Goal: Information Seeking & Learning: Check status

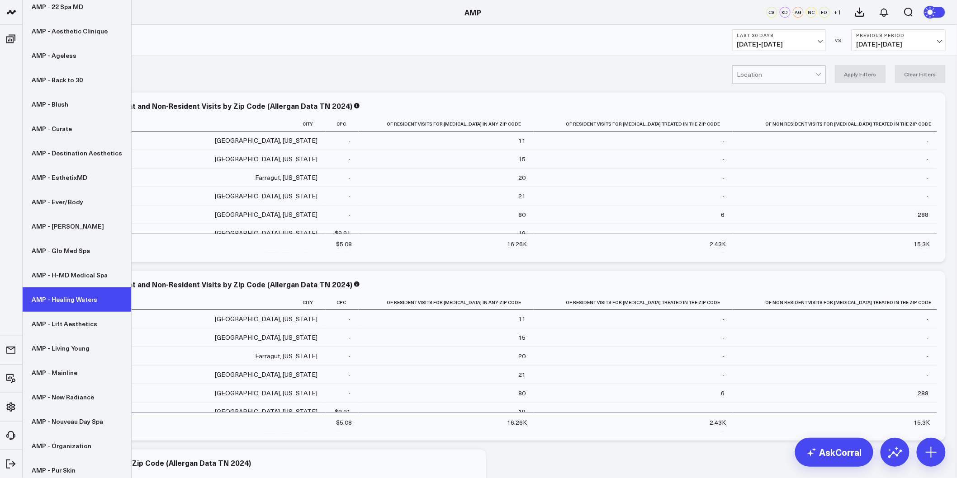
scroll to position [100, 0]
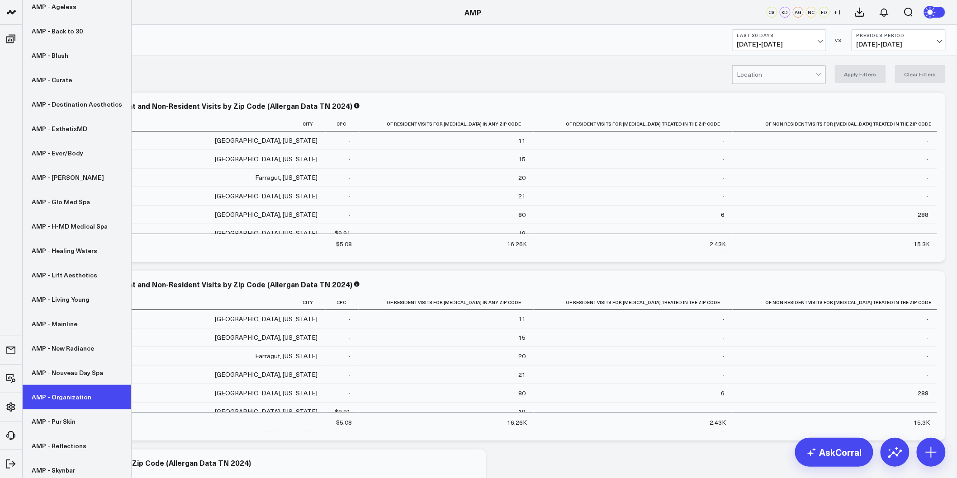
click at [65, 398] on link "AMP - Organization" at bounding box center [77, 397] width 109 height 24
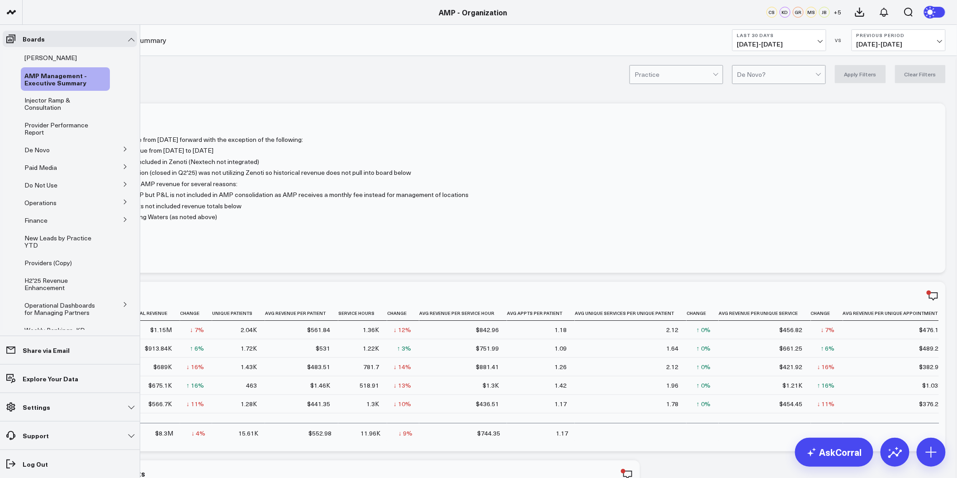
click at [123, 147] on icon at bounding box center [125, 149] width 5 height 5
click at [47, 187] on span "De Novo Charts" at bounding box center [53, 189] width 46 height 9
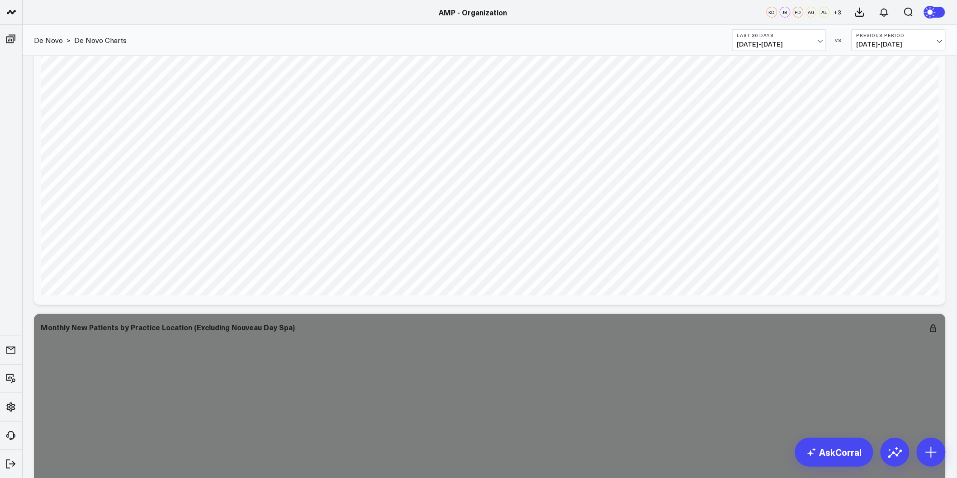
scroll to position [3065, 0]
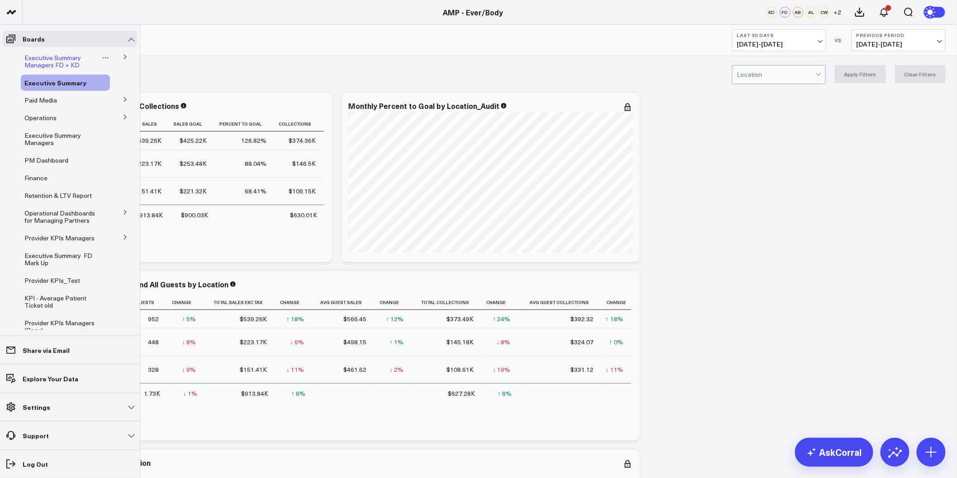
click at [36, 57] on span "Executive Summary Managers FD + KD" at bounding box center [52, 61] width 57 height 16
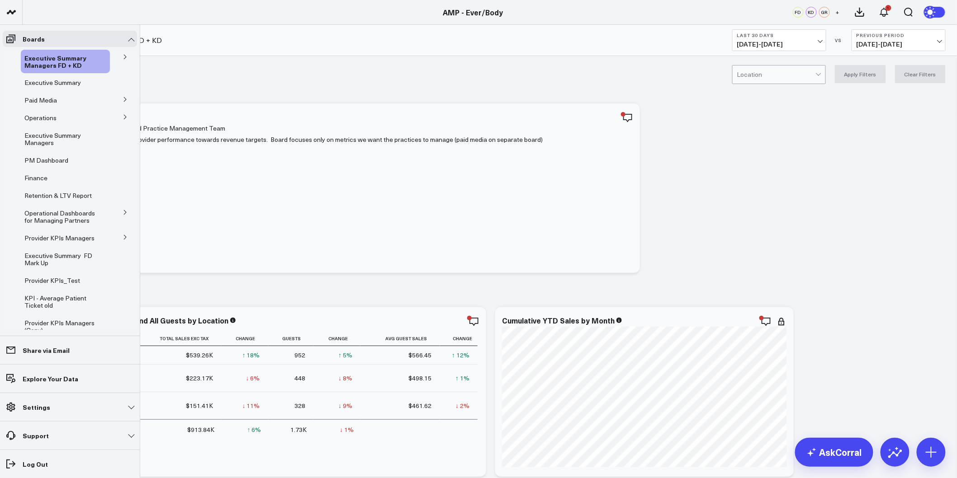
click at [123, 238] on icon at bounding box center [125, 237] width 5 height 5
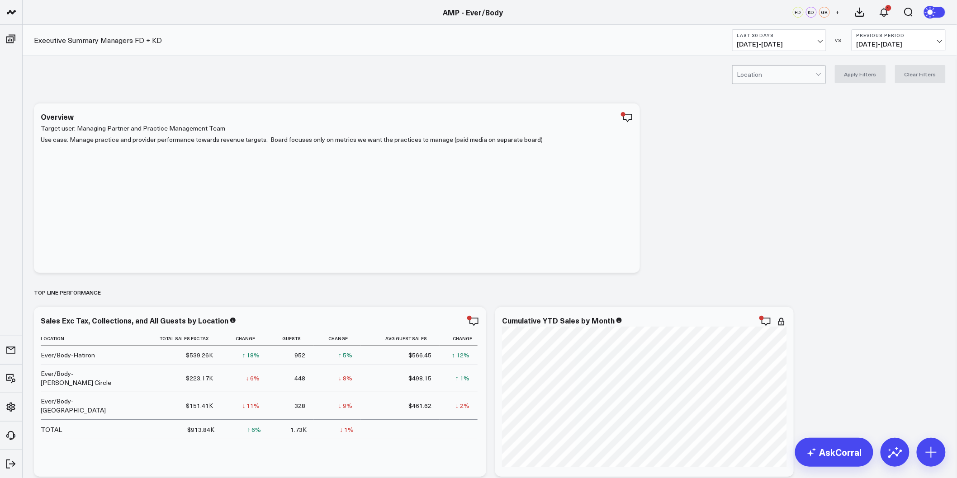
click at [814, 41] on span "08/30/25 - 09/28/25" at bounding box center [779, 44] width 84 height 7
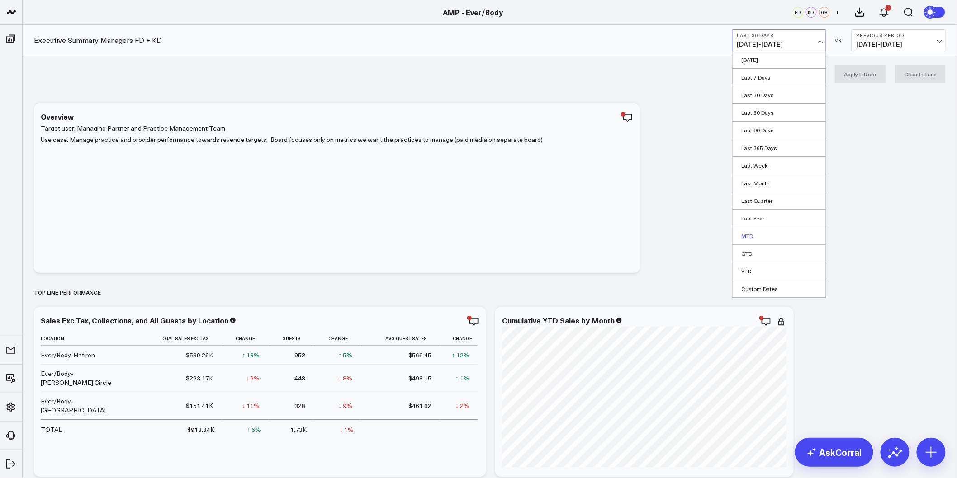
click at [759, 237] on link "MTD" at bounding box center [779, 235] width 93 height 17
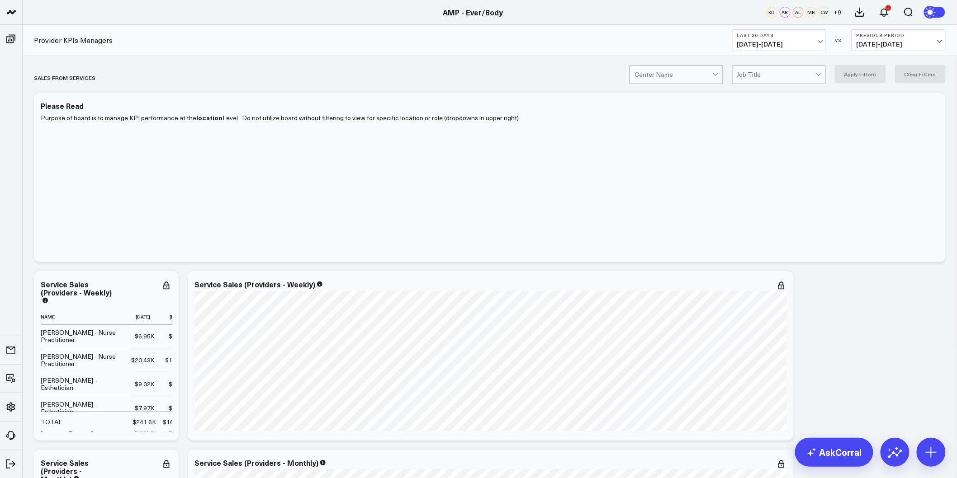
drag, startPoint x: 828, startPoint y: 266, endPoint x: 762, endPoint y: 91, distance: 187.1
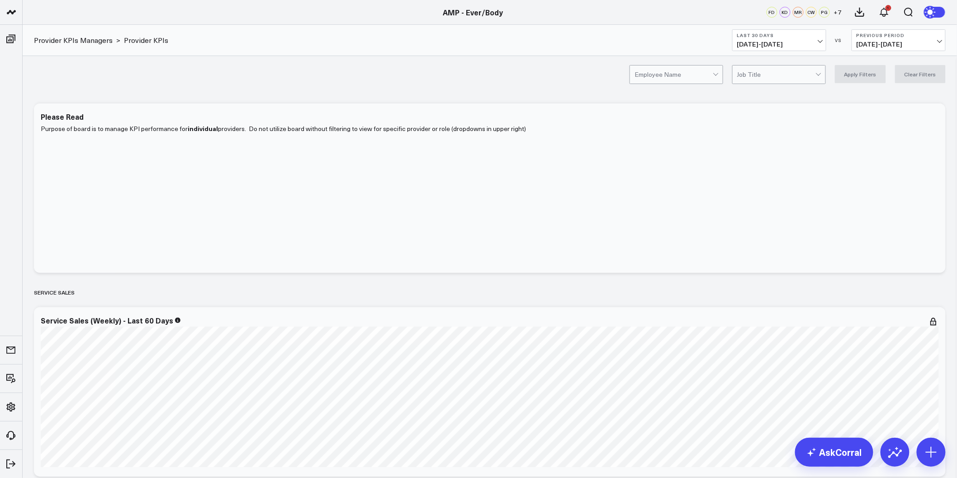
scroll to position [2267, 0]
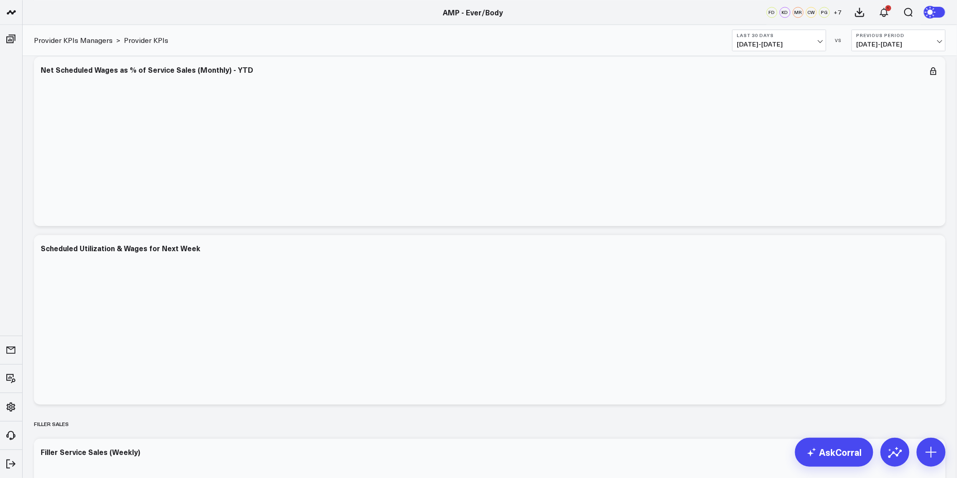
drag, startPoint x: 597, startPoint y: 87, endPoint x: 556, endPoint y: 280, distance: 197.9
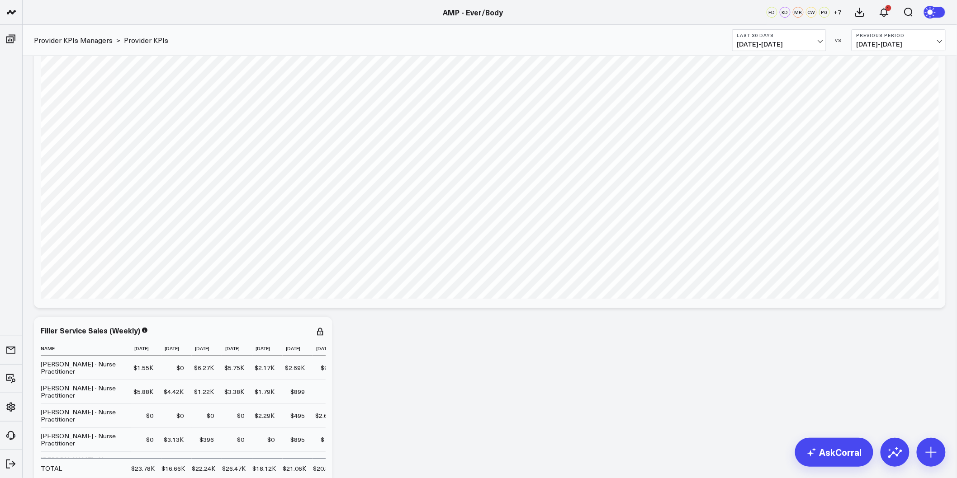
scroll to position [2645, 0]
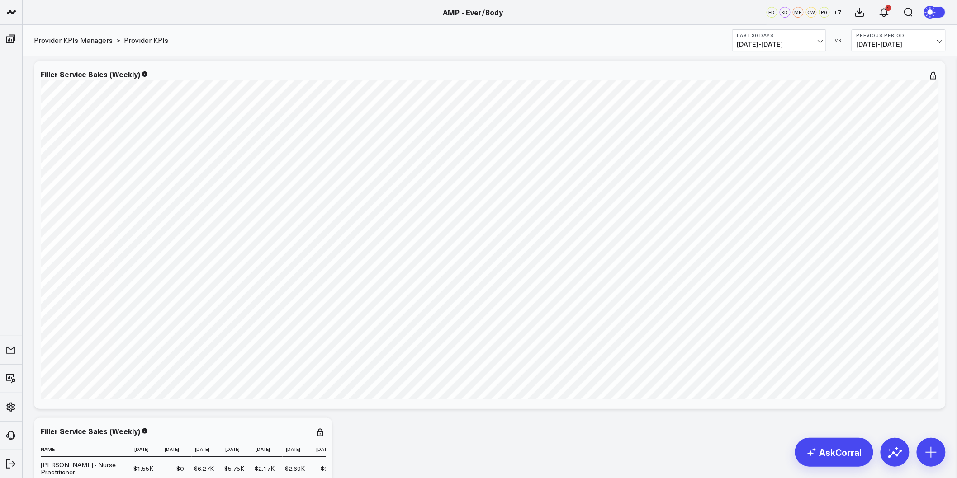
scroll to position [2645, 0]
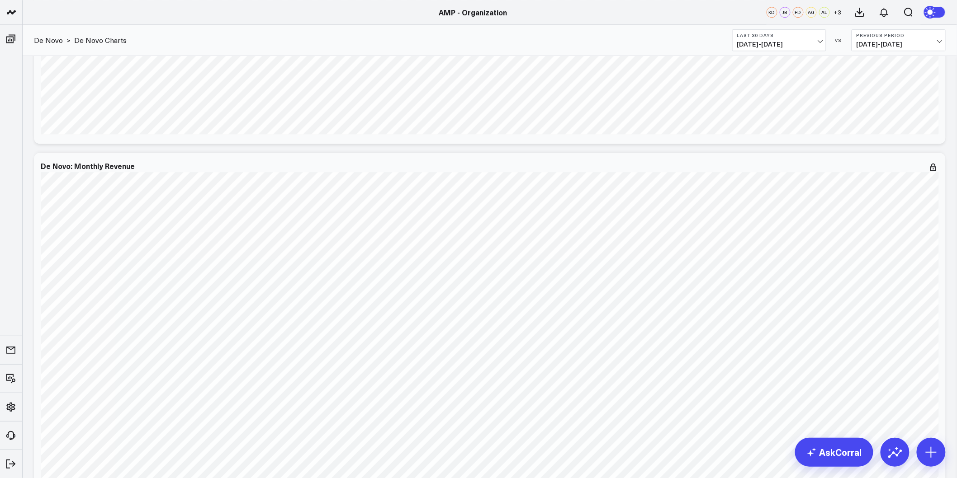
scroll to position [1055, 0]
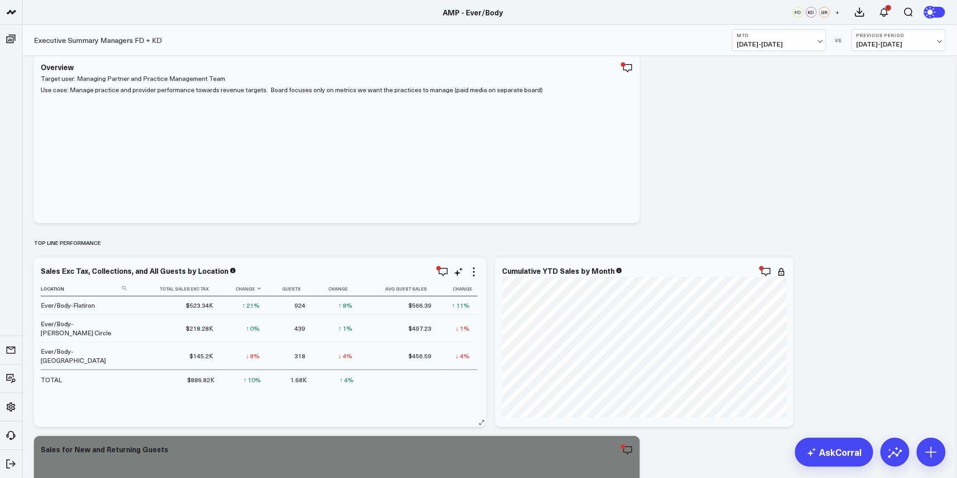
scroll to position [50, 0]
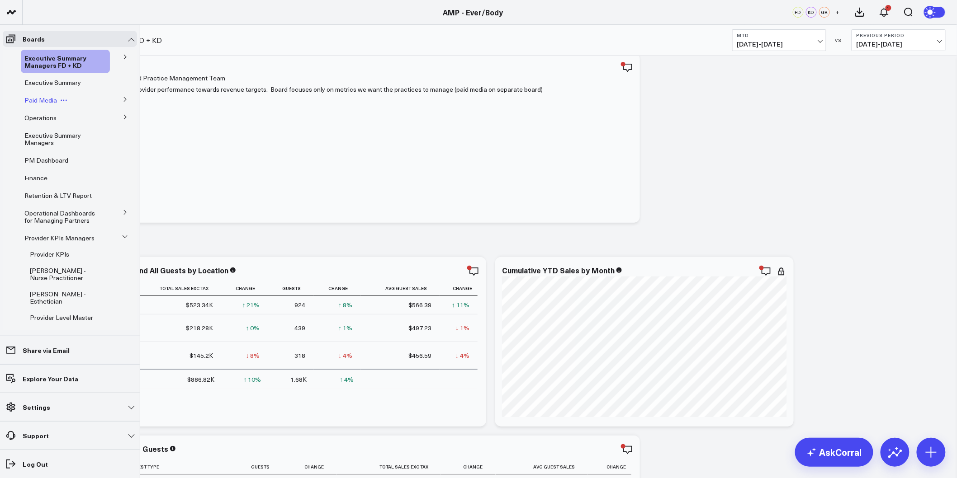
click at [42, 101] on span "Paid Media" at bounding box center [40, 100] width 33 height 9
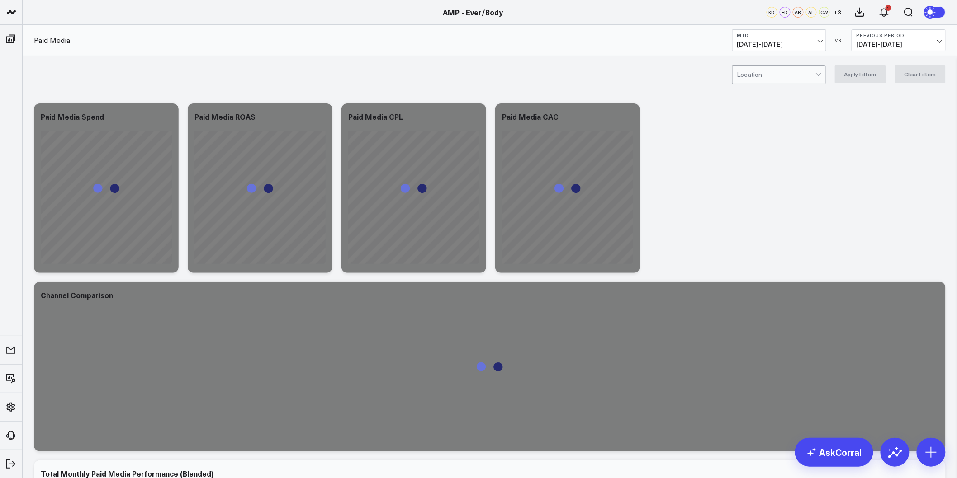
click at [821, 42] on span "09/01/25 - 09/28/25" at bounding box center [779, 44] width 84 height 7
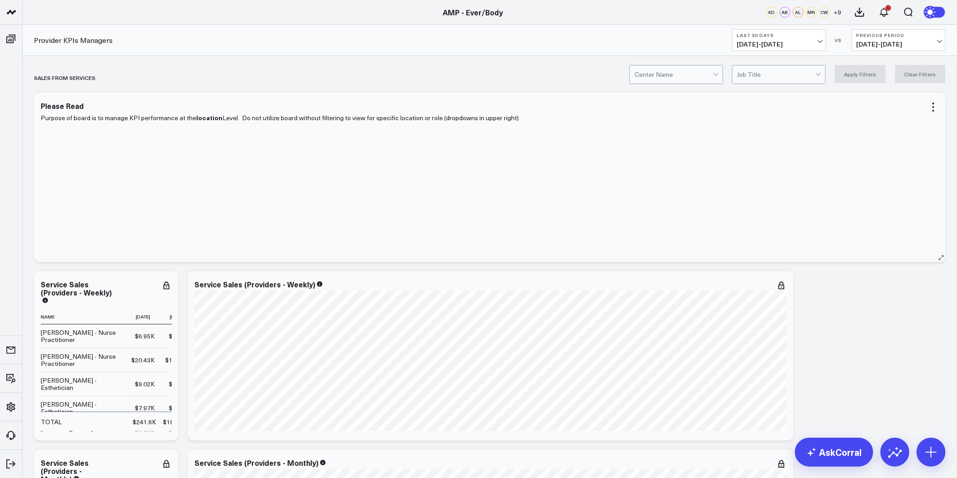
drag, startPoint x: 875, startPoint y: 289, endPoint x: 847, endPoint y: 114, distance: 177.3
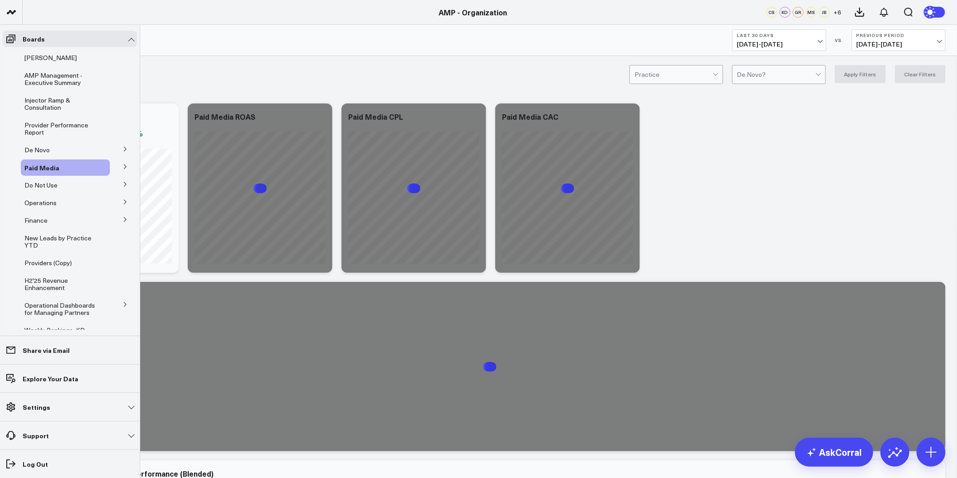
click at [123, 166] on icon at bounding box center [125, 166] width 5 height 5
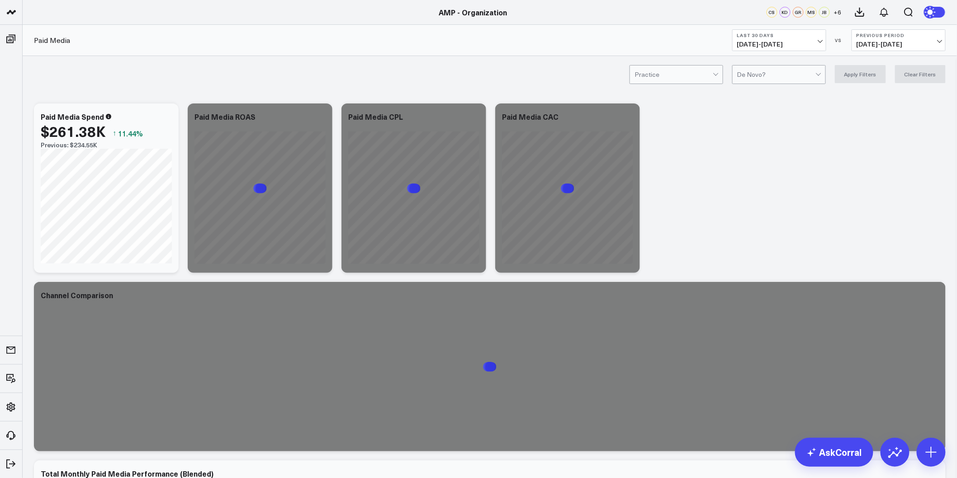
click at [787, 46] on span "08/30/25 - 09/28/25" at bounding box center [779, 44] width 84 height 7
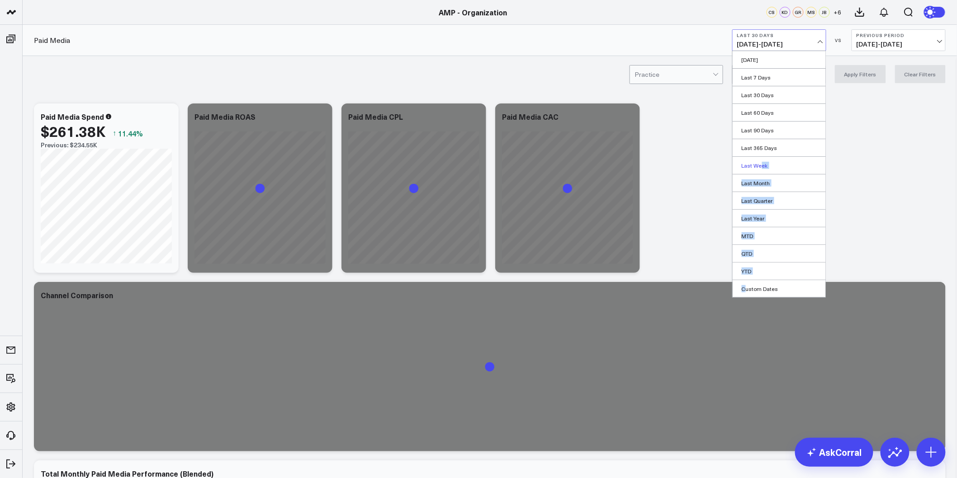
drag, startPoint x: 747, startPoint y: 293, endPoint x: 762, endPoint y: 157, distance: 136.4
click at [762, 157] on ul "Yesterday Last 7 Days Last 30 Days Last 60 Days Last 90 Days Last 365 Days Last…" at bounding box center [779, 174] width 94 height 247
click at [762, 149] on link "Last 365 Days" at bounding box center [779, 147] width 93 height 17
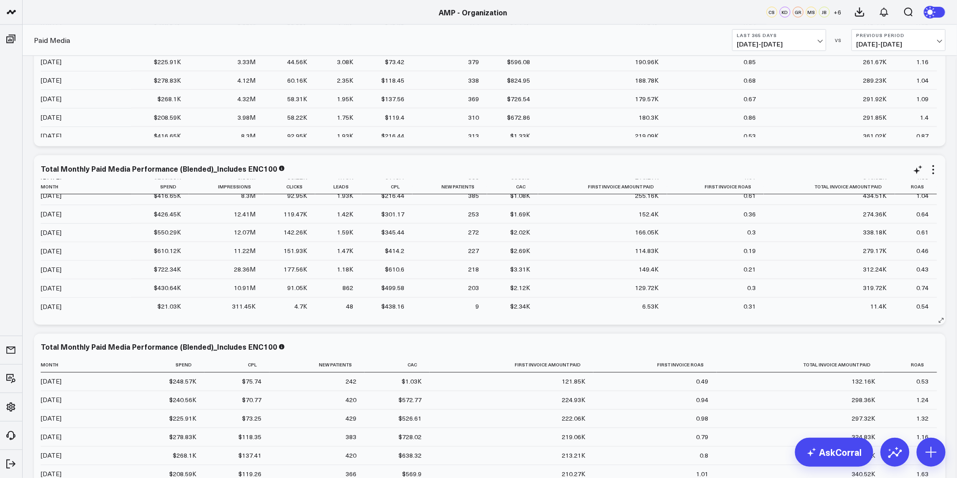
scroll to position [351, 0]
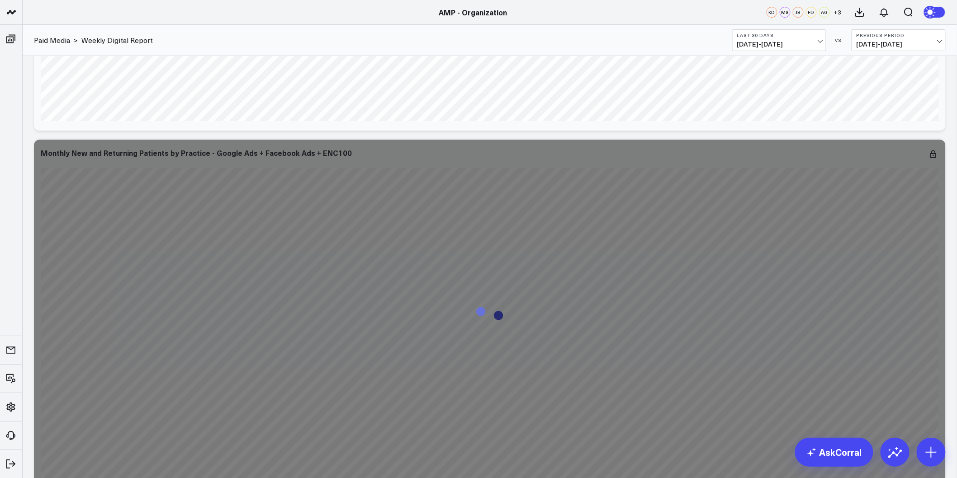
scroll to position [1407, 0]
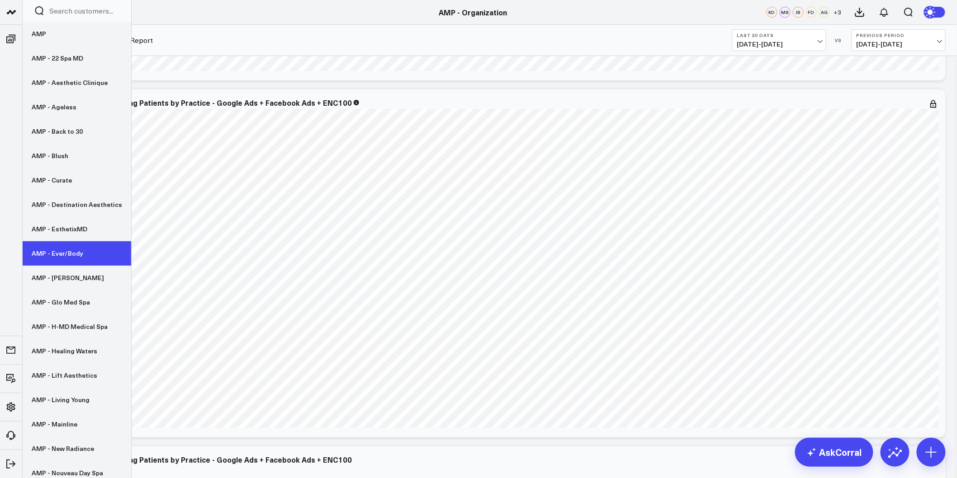
click at [69, 248] on link "AMP - Ever/Body" at bounding box center [77, 253] width 109 height 24
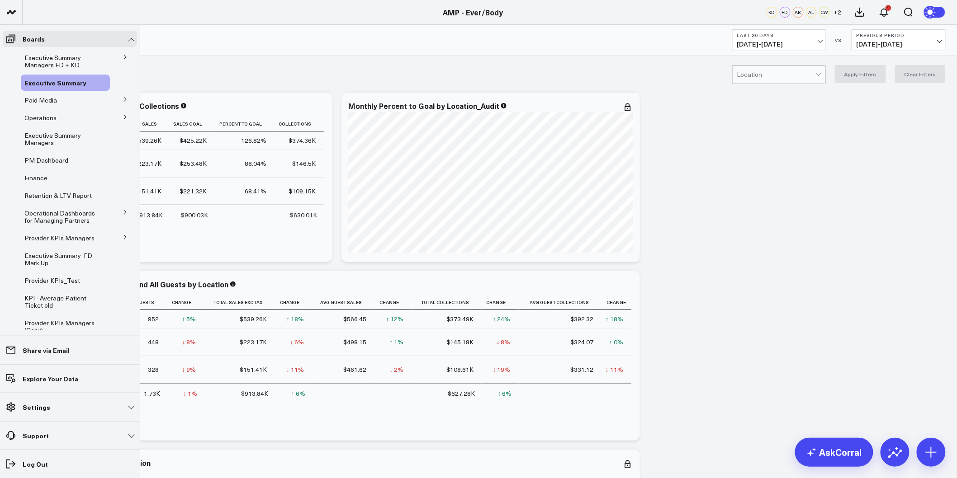
click at [123, 239] on icon at bounding box center [125, 237] width 5 height 5
click at [50, 259] on span "Provider KPIs" at bounding box center [49, 254] width 39 height 9
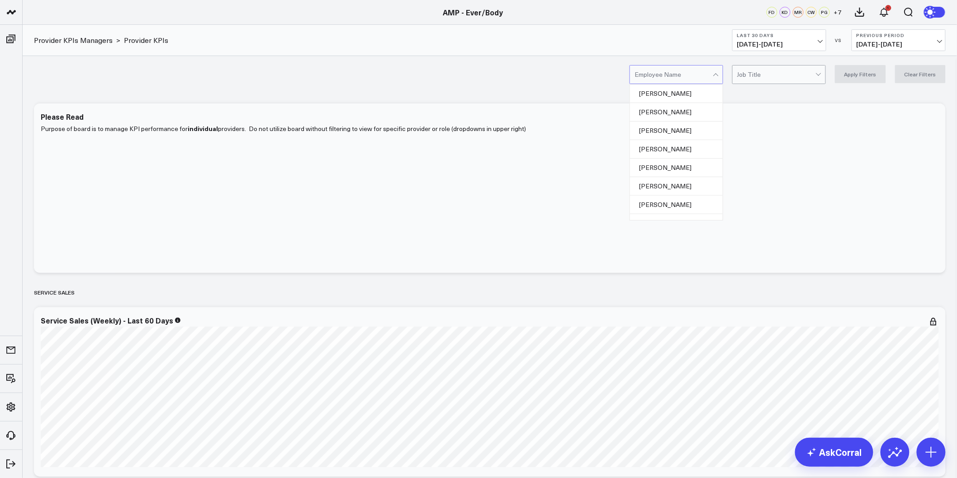
click at [716, 77] on div at bounding box center [717, 75] width 8 height 18
click at [667, 161] on div "[PERSON_NAME]" at bounding box center [676, 165] width 93 height 19
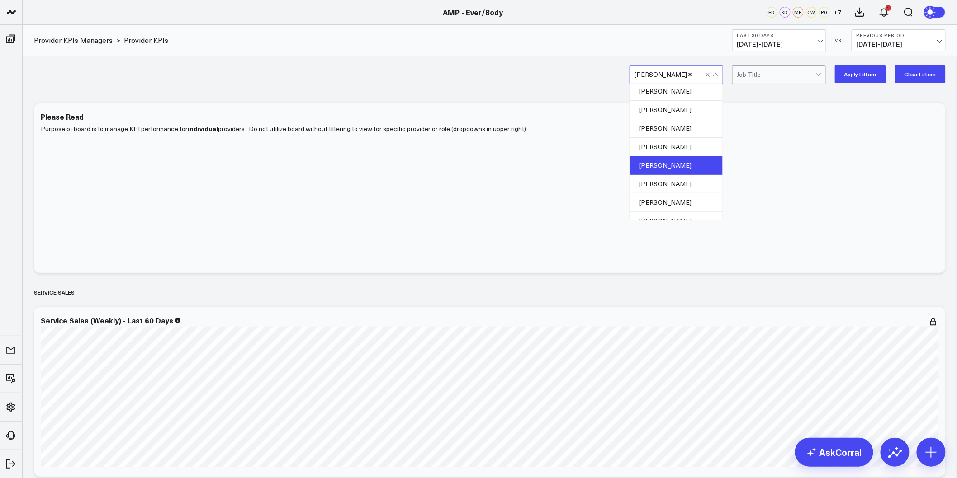
click at [861, 77] on button "Apply Filters" at bounding box center [860, 74] width 51 height 18
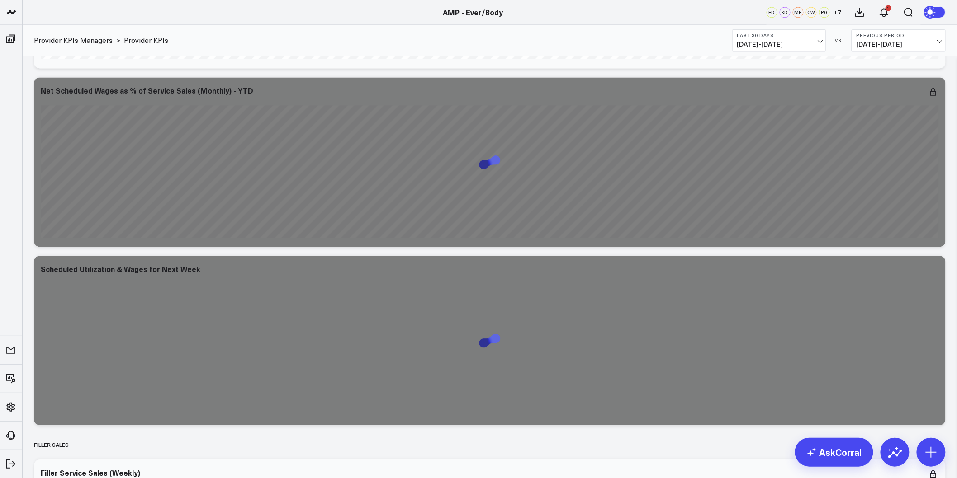
scroll to position [2261, 0]
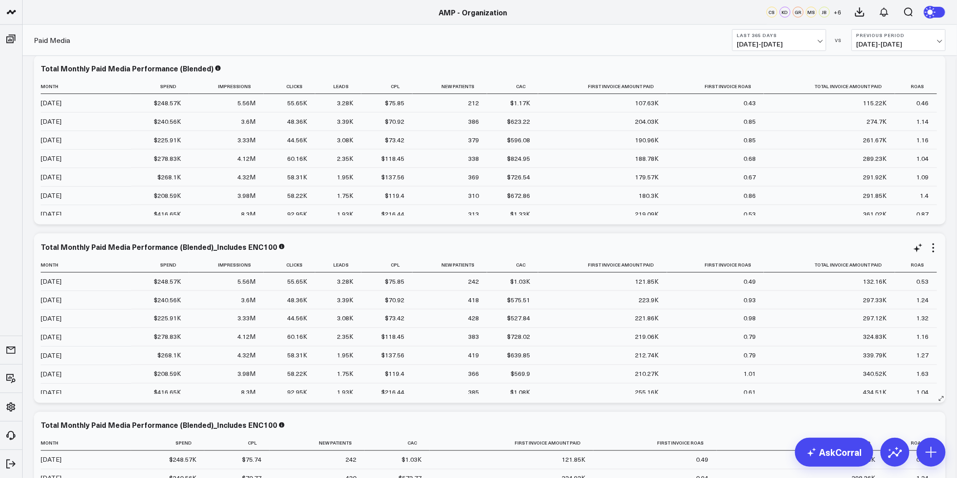
scroll to position [402, 0]
